Goal: Find specific page/section: Find specific page/section

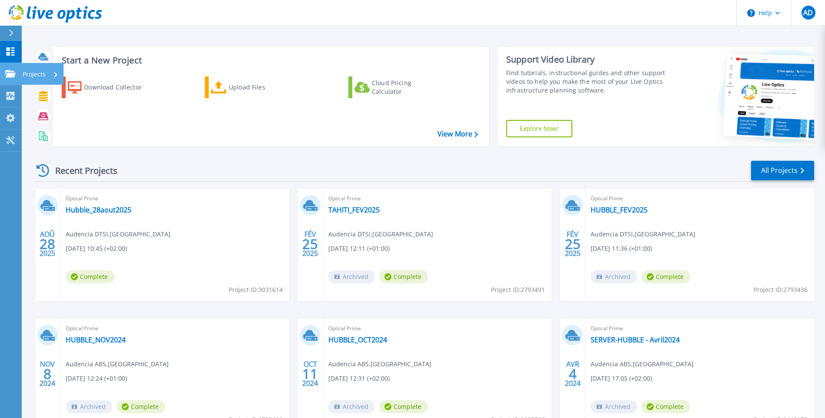
click at [45, 72] on p "Projects" at bounding box center [34, 74] width 23 height 23
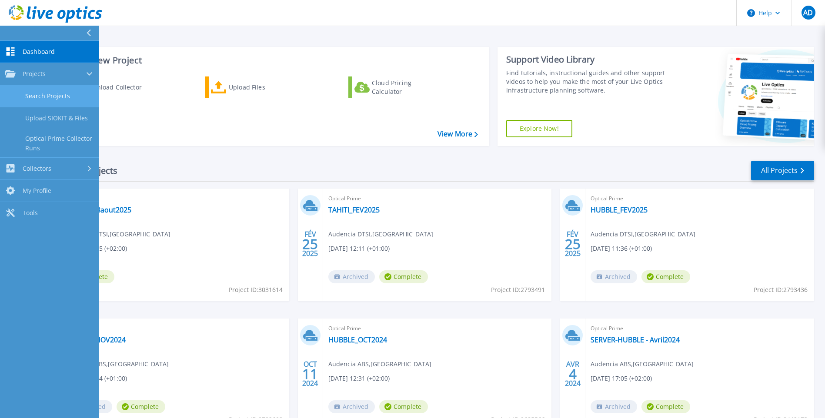
click at [59, 91] on link "Search Projects" at bounding box center [49, 96] width 99 height 22
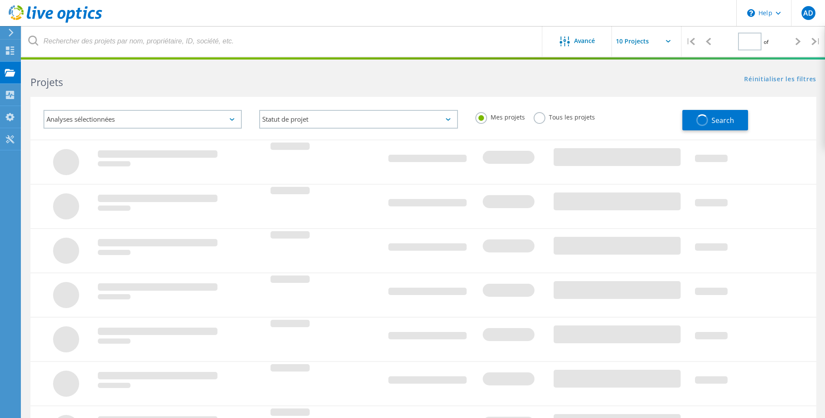
type input "1"
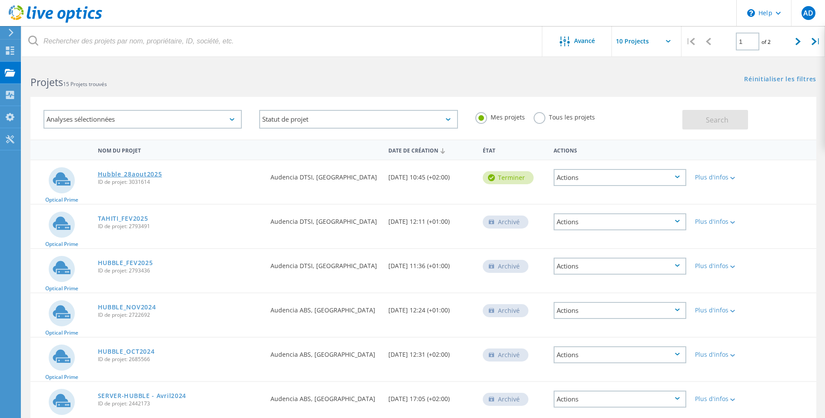
click at [143, 175] on link "Hubble_28aout2025" at bounding box center [130, 174] width 64 height 6
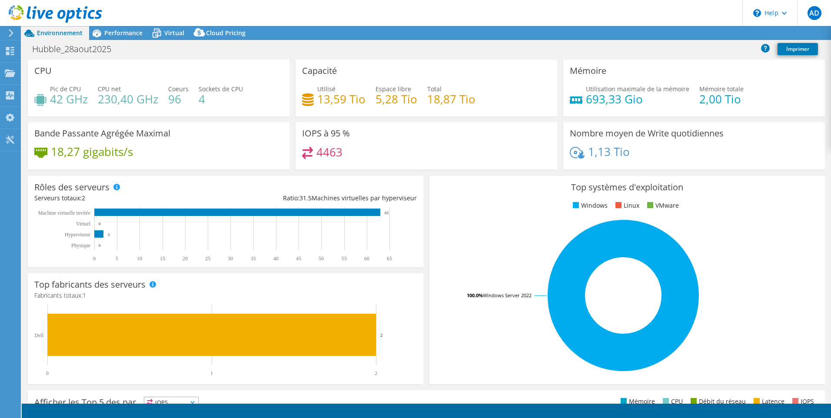
select select "USD"
click at [47, 95] on div "Collecteurs" at bounding box center [45, 96] width 51 height 22
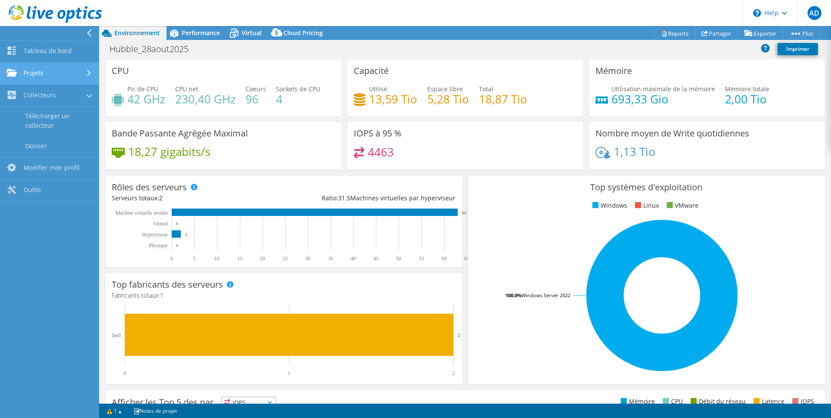
click at [59, 66] on link "Projets" at bounding box center [49, 74] width 99 height 22
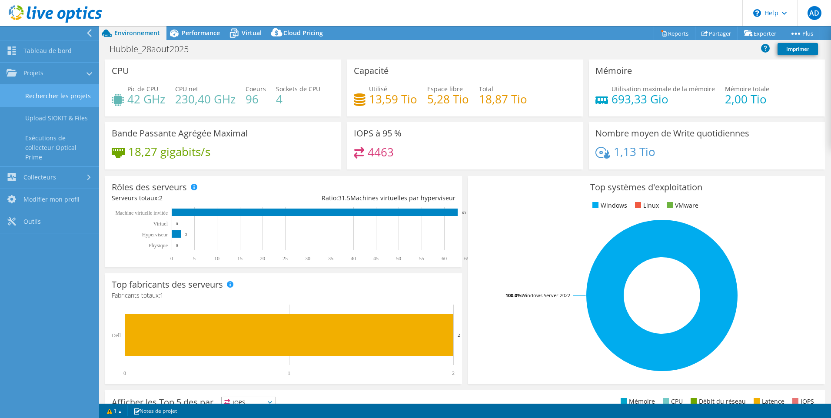
click at [69, 91] on link "Rechercher les projets" at bounding box center [49, 96] width 99 height 22
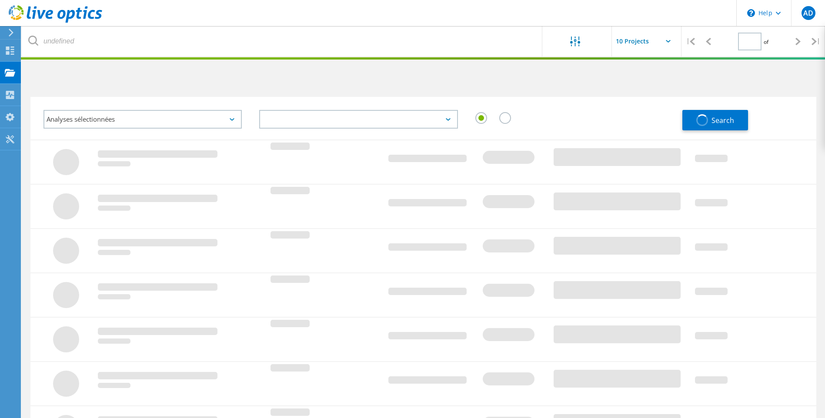
type input "1"
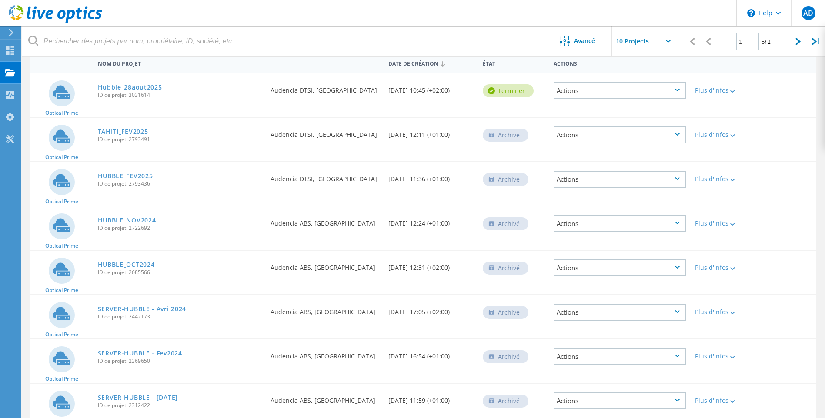
scroll to position [130, 0]
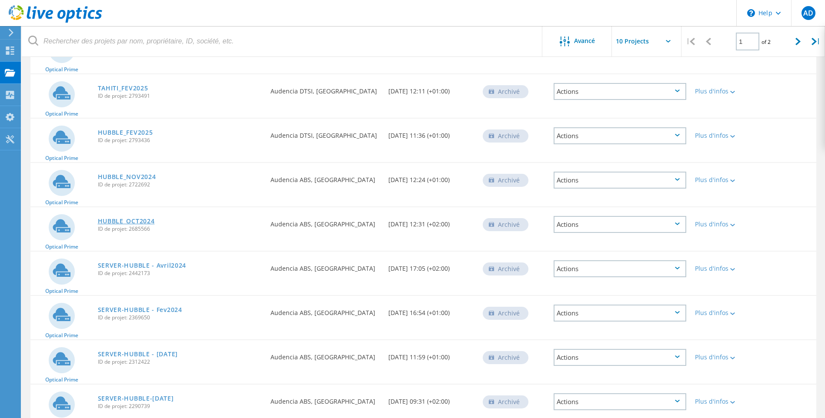
click at [152, 222] on link "HUBBLE_OCT2024" at bounding box center [126, 221] width 57 height 6
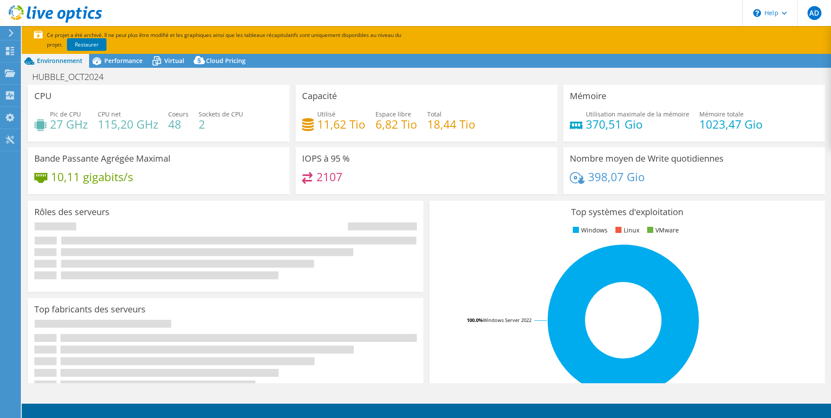
select select "EUFrankfurt"
select select "EUR"
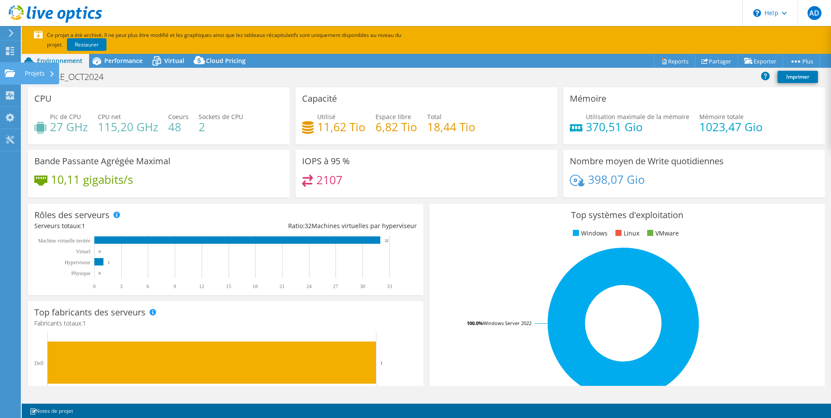
click at [50, 72] on div "Projets" at bounding box center [39, 74] width 39 height 22
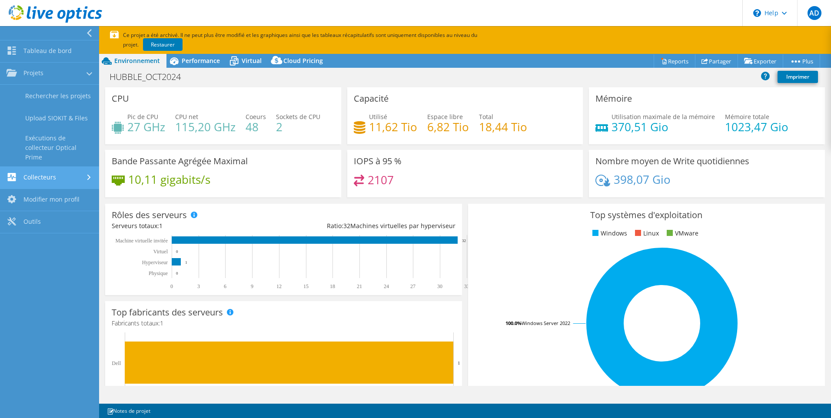
click at [61, 174] on link "Collecteurs" at bounding box center [49, 178] width 99 height 22
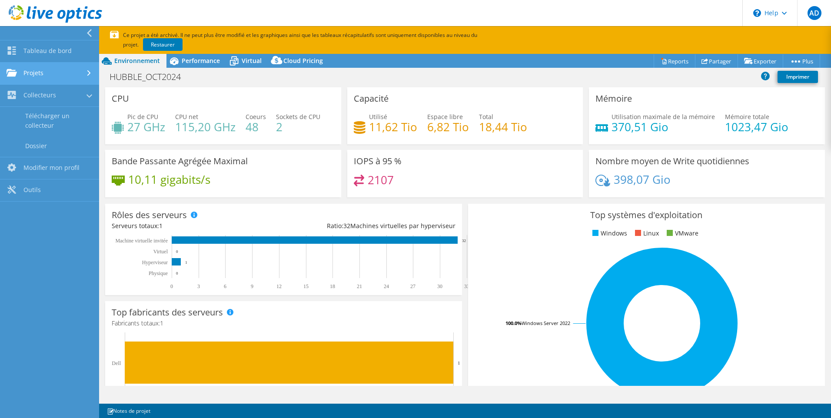
click at [50, 67] on link "Projets" at bounding box center [49, 74] width 99 height 22
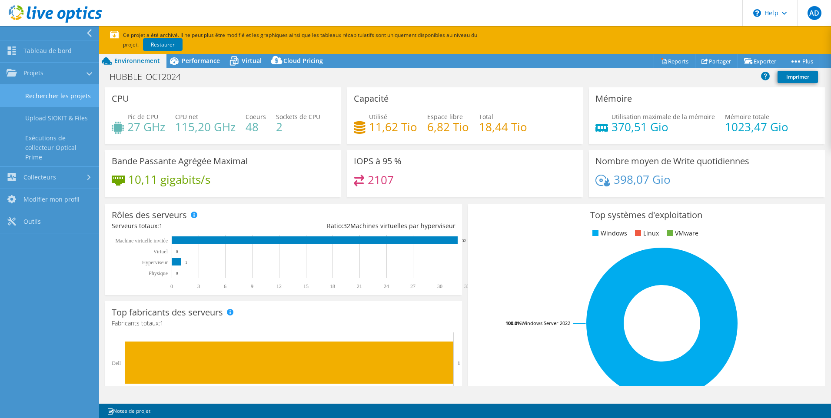
click at [55, 94] on link "Rechercher les projets" at bounding box center [49, 96] width 99 height 22
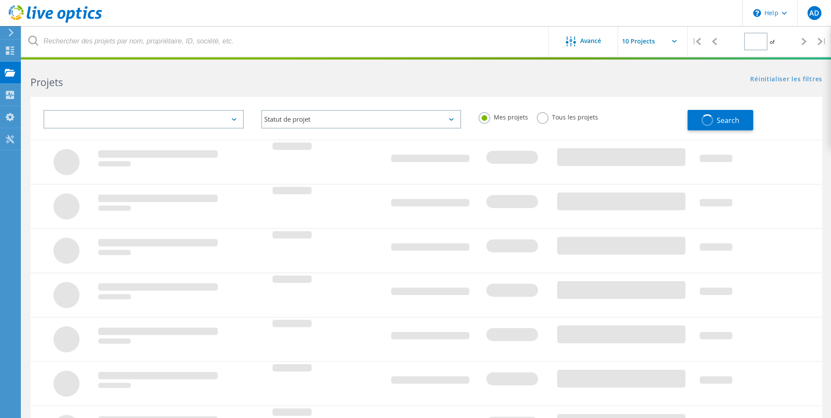
type input "1"
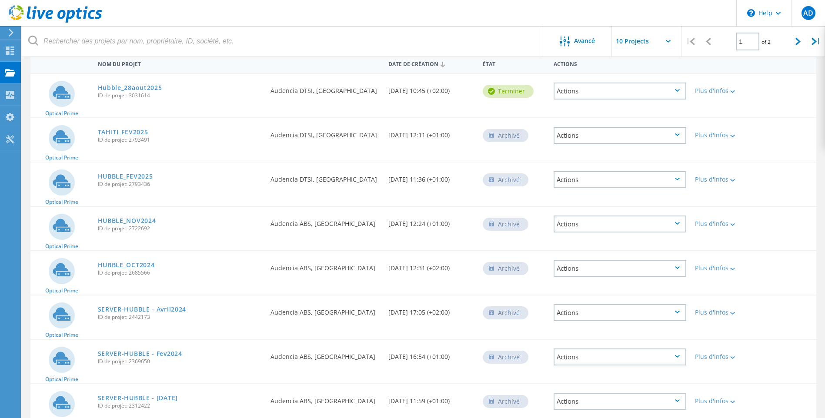
scroll to position [130, 0]
click at [141, 176] on link "HUBBLE_NOV2024" at bounding box center [127, 177] width 58 height 6
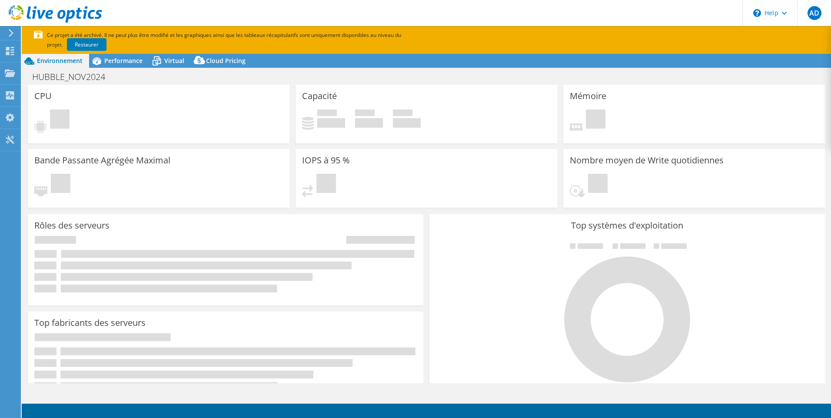
select select "EUFrankfurt"
select select "USD"
select select "EUFrankfurt"
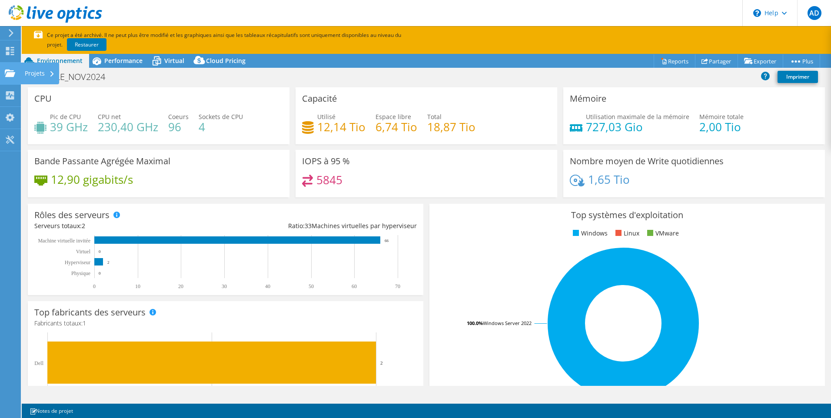
click at [34, 71] on div "Projets" at bounding box center [39, 74] width 39 height 22
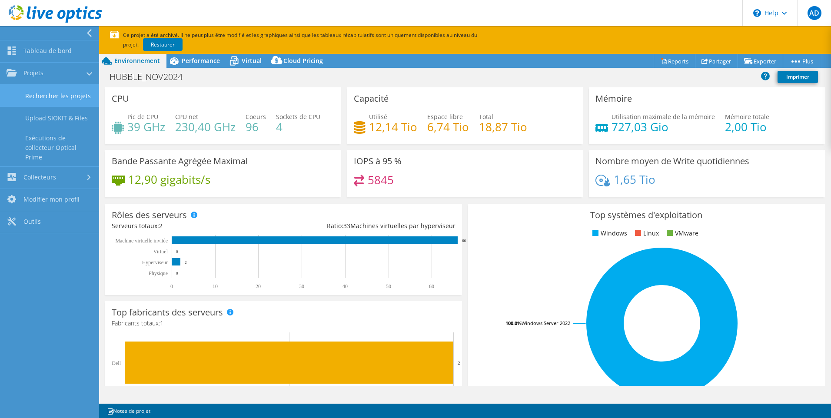
click at [60, 95] on link "Rechercher les projets" at bounding box center [49, 96] width 99 height 22
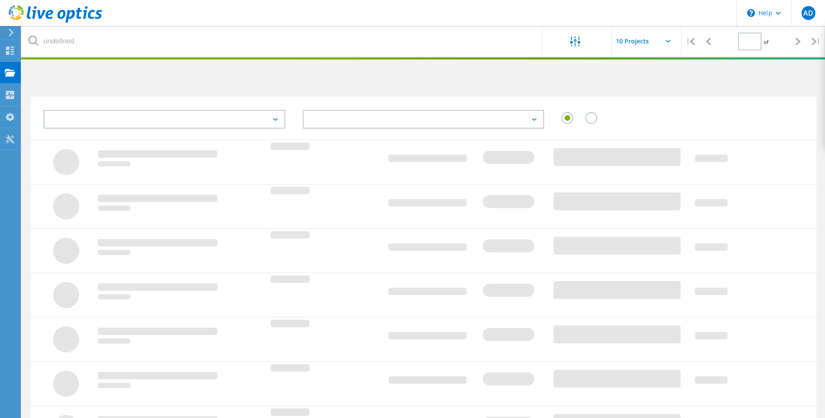
type input "1"
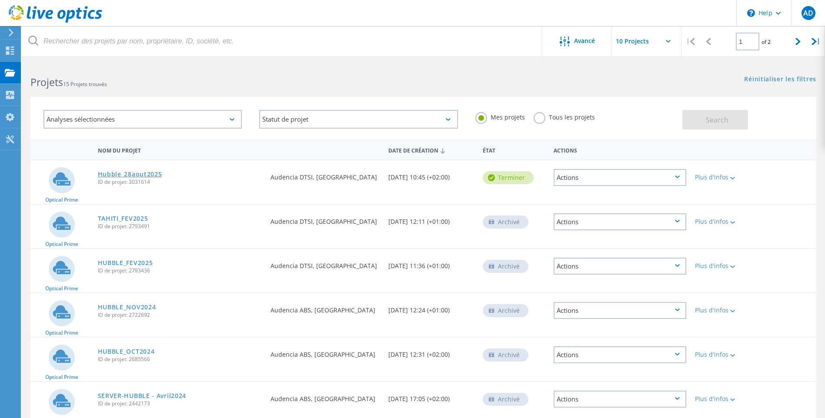
click at [134, 174] on link "Hubble_28aout2025" at bounding box center [130, 174] width 64 height 6
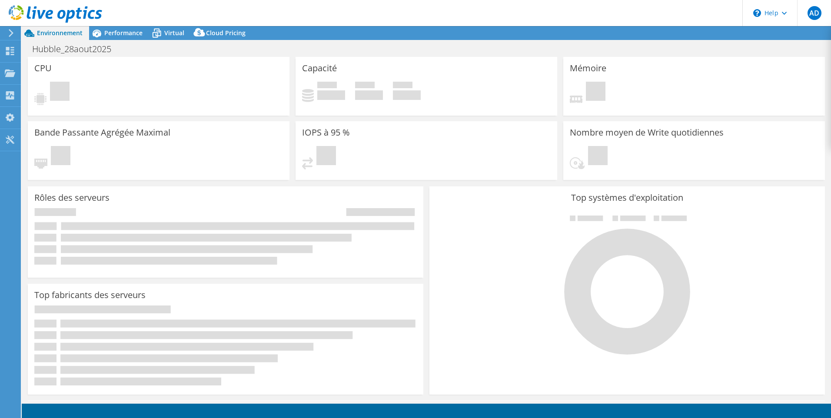
select select "USD"
